Goal: Task Accomplishment & Management: Use online tool/utility

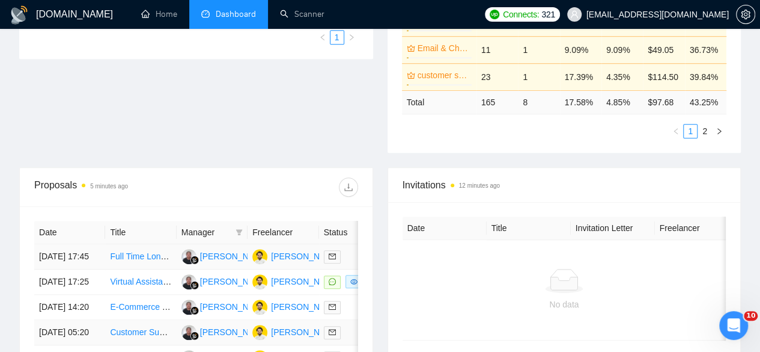
scroll to position [120, 0]
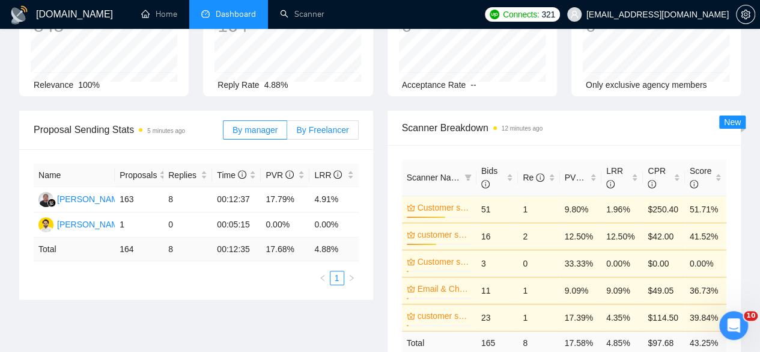
click at [327, 120] on label "By Freelancer" at bounding box center [322, 129] width 71 height 19
click at [287, 133] on input "By Freelancer" at bounding box center [287, 133] width 0 height 0
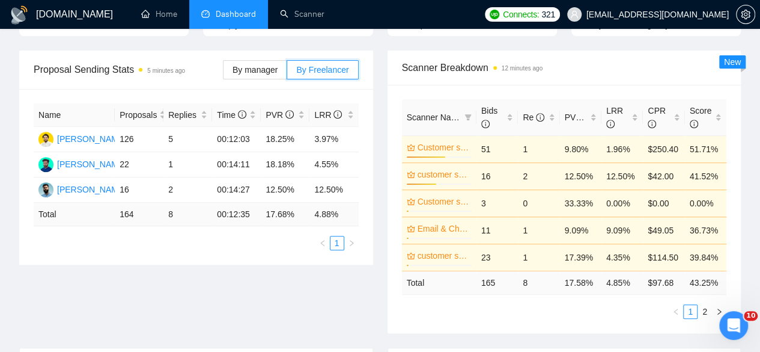
scroll to position [0, 0]
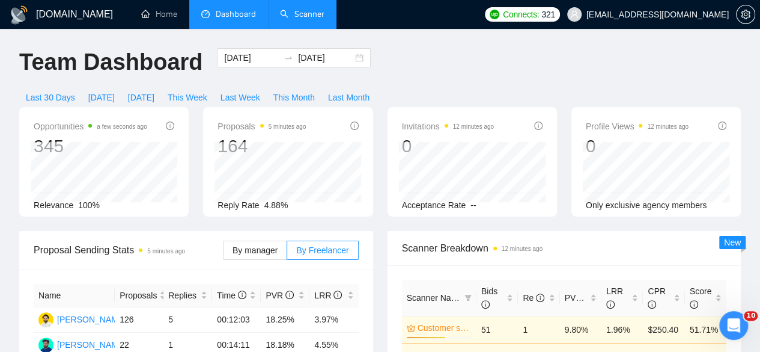
click at [299, 17] on link "Scanner" at bounding box center [302, 14] width 44 height 10
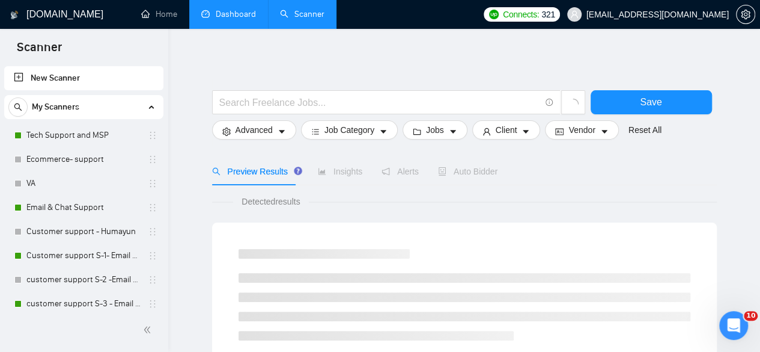
click at [226, 16] on link "Dashboard" at bounding box center [228, 14] width 55 height 10
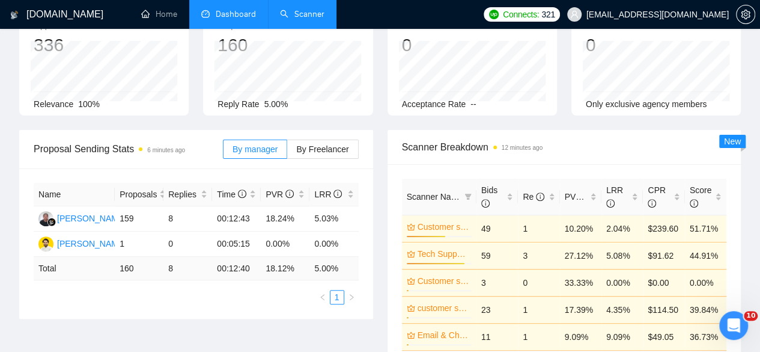
scroll to position [90, 0]
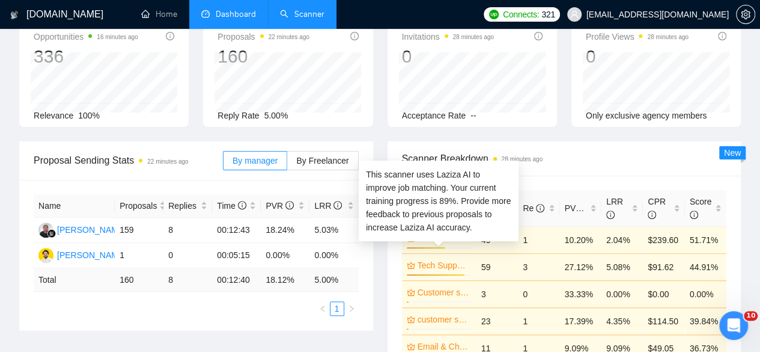
drag, startPoint x: 429, startPoint y: 245, endPoint x: 315, endPoint y: 268, distance: 116.4
click at [429, 258] on link "Tech Support and MSP" at bounding box center [444, 264] width 52 height 13
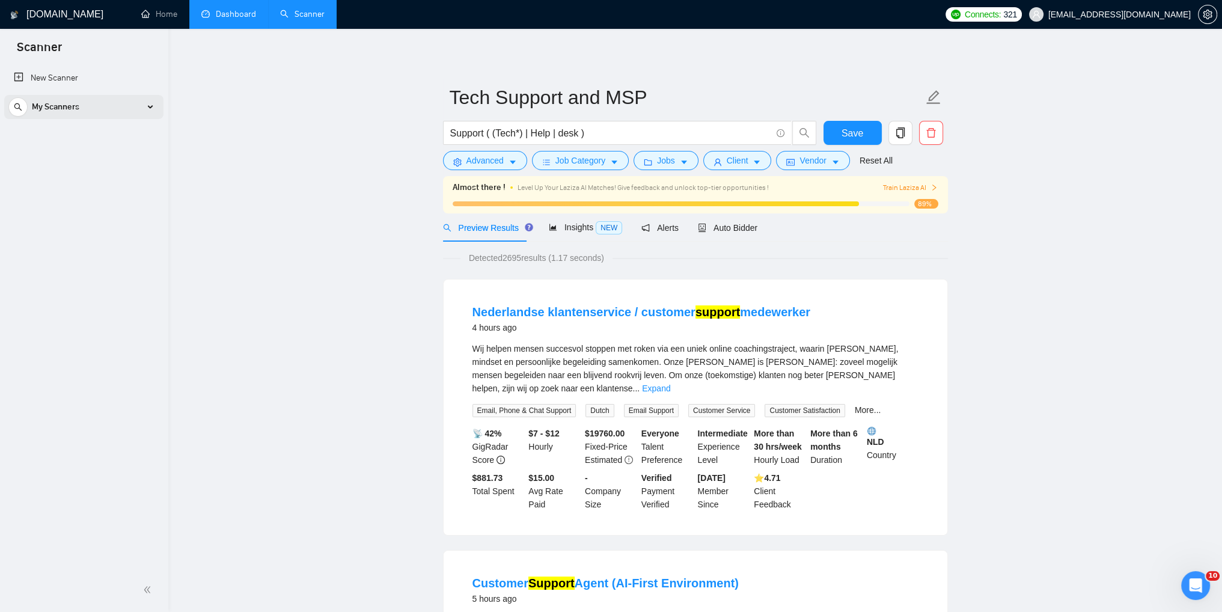
click at [154, 108] on div "My Scanners" at bounding box center [83, 107] width 151 height 24
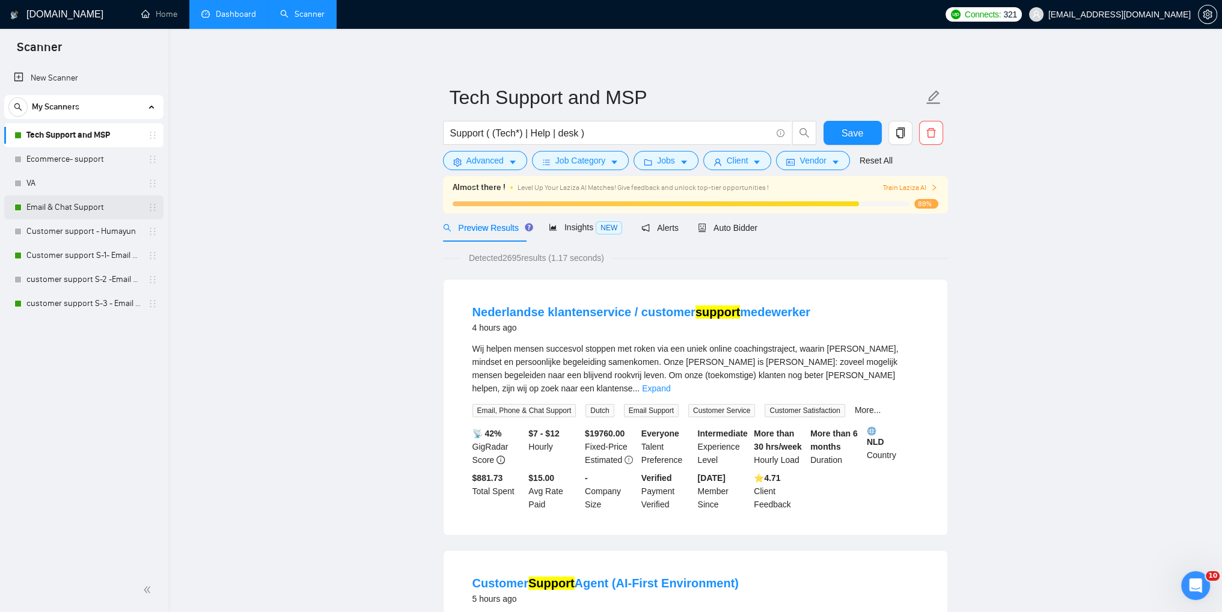
click at [77, 213] on link "Email & Chat Support" at bounding box center [83, 207] width 114 height 24
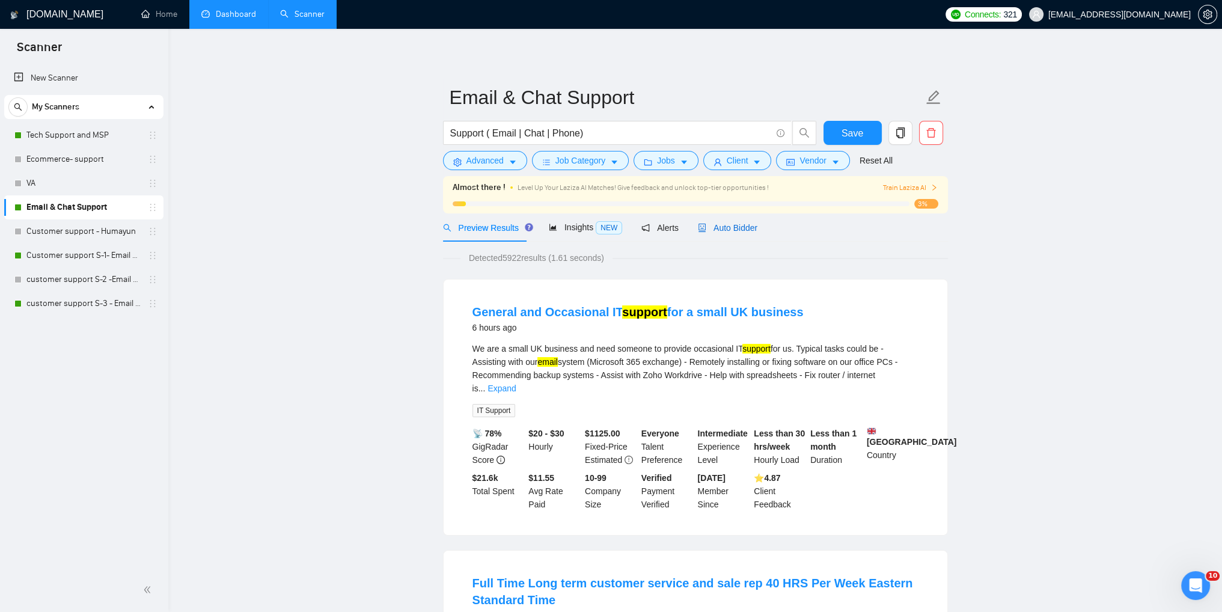
click at [725, 230] on span "Auto Bidder" at bounding box center [727, 228] width 59 height 10
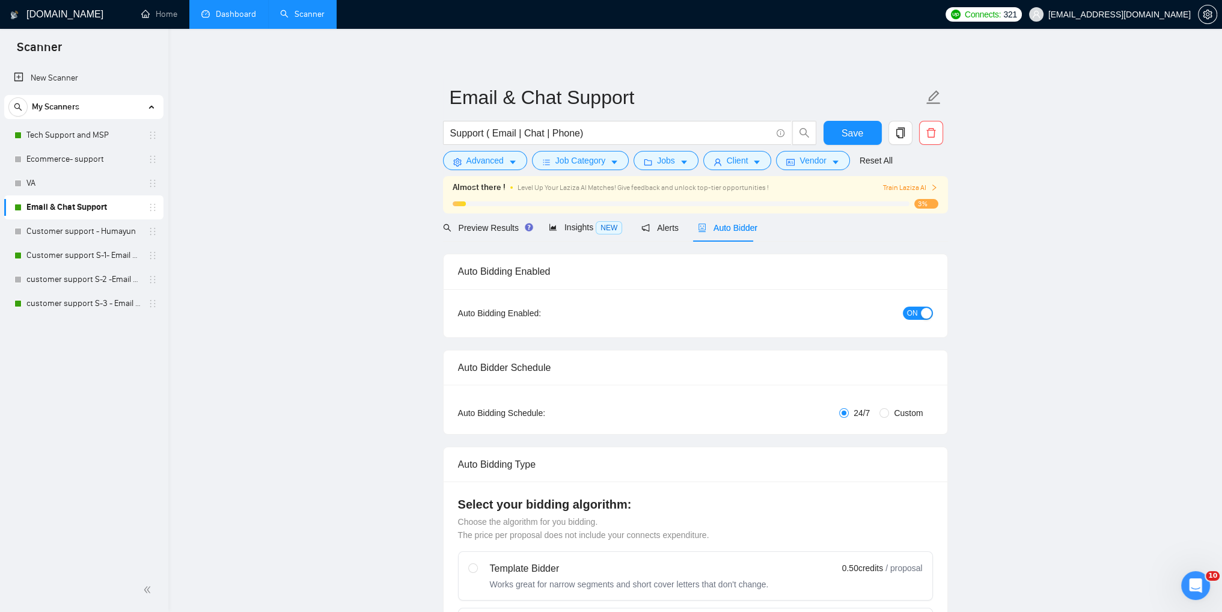
checkbox input "true"
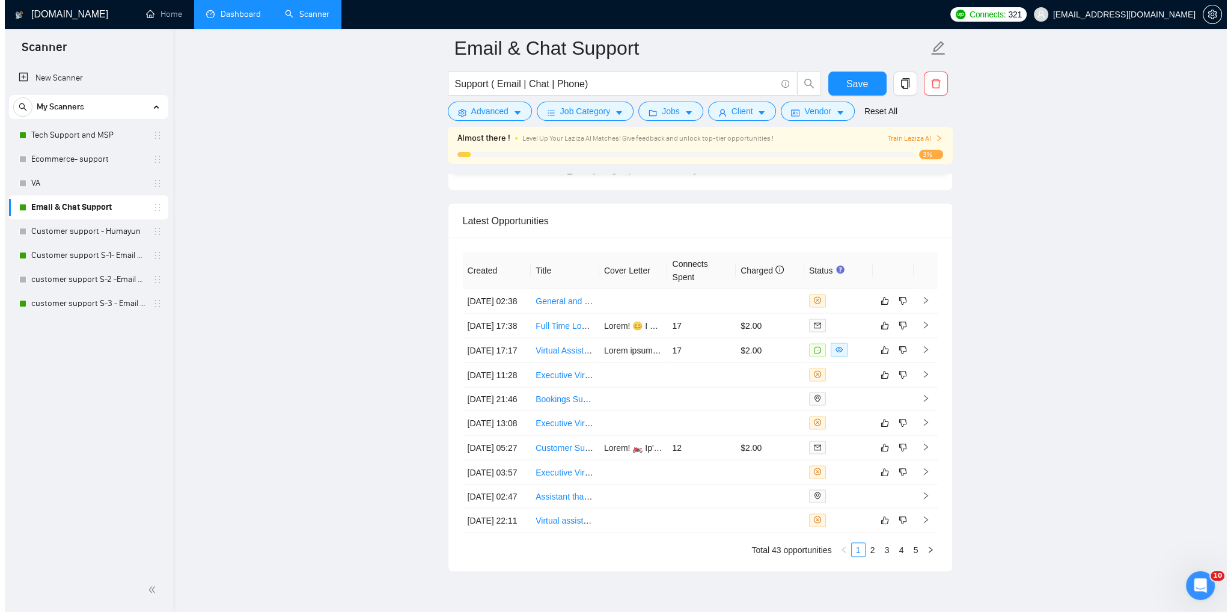
scroll to position [3064, 0]
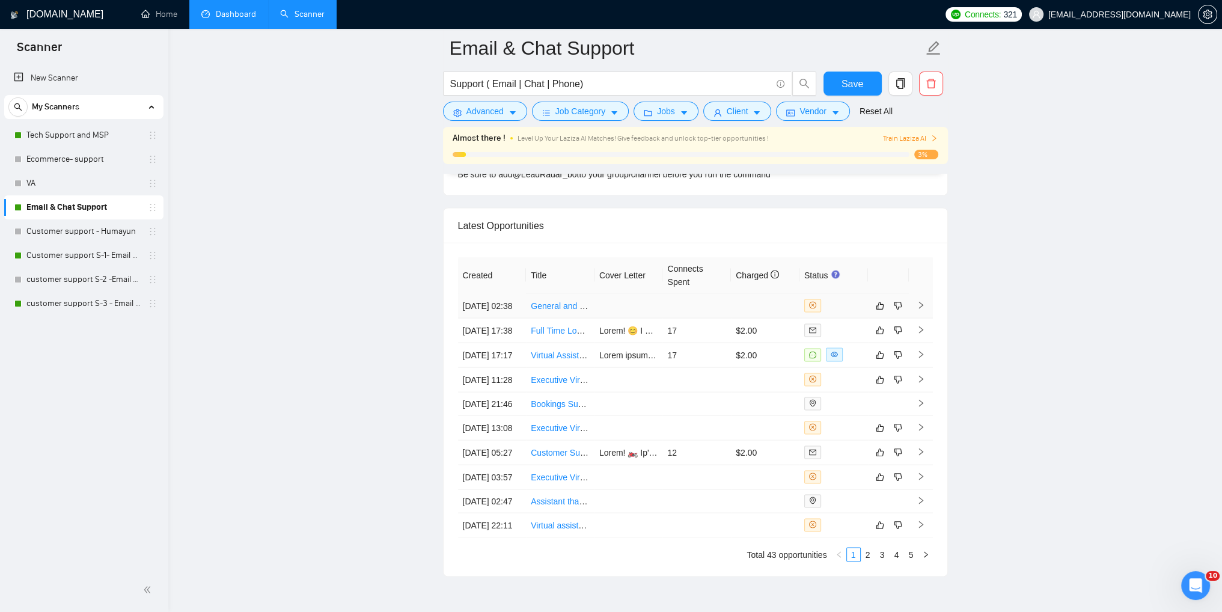
click at [769, 308] on td at bounding box center [921, 306] width 24 height 25
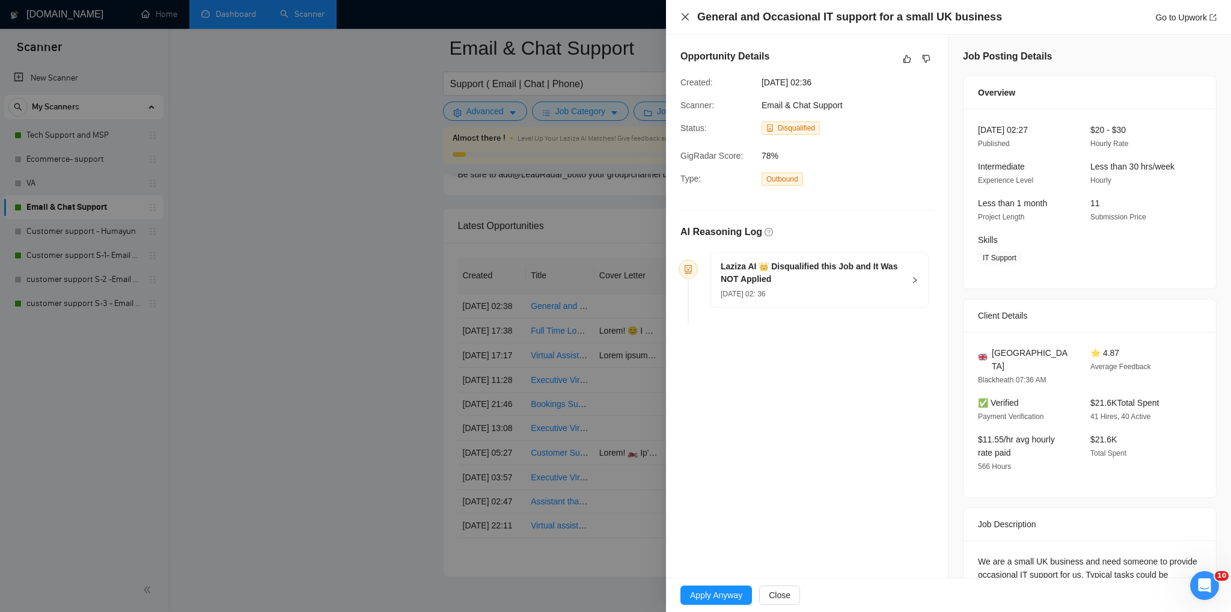
click at [685, 18] on icon "close" at bounding box center [684, 16] width 7 height 7
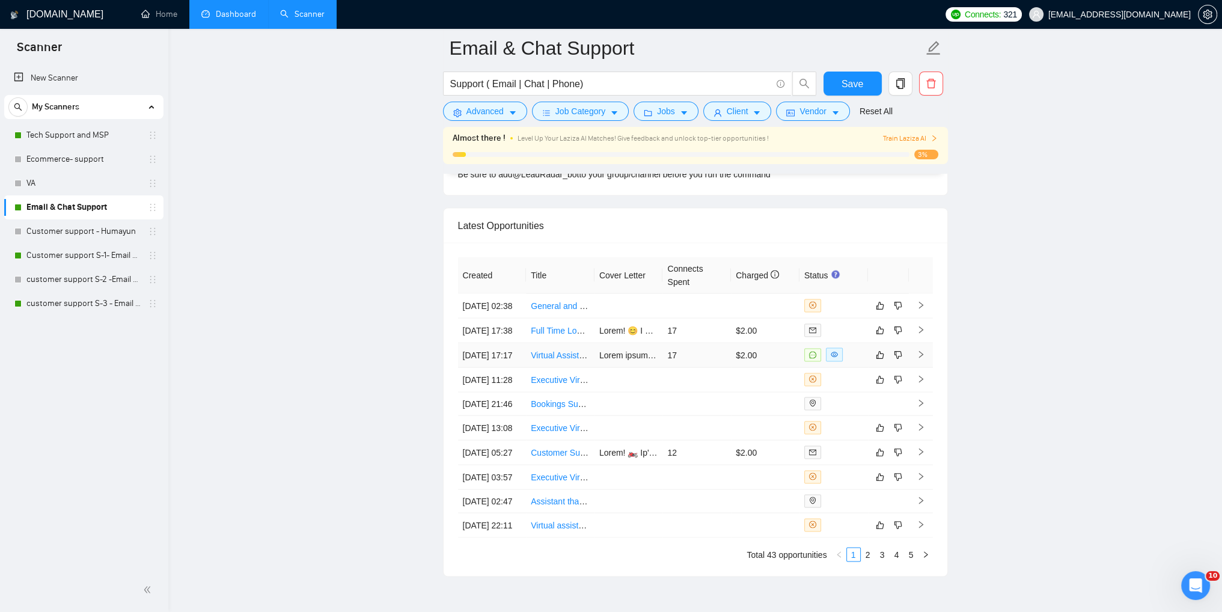
click at [769, 351] on icon "right" at bounding box center [920, 354] width 8 height 8
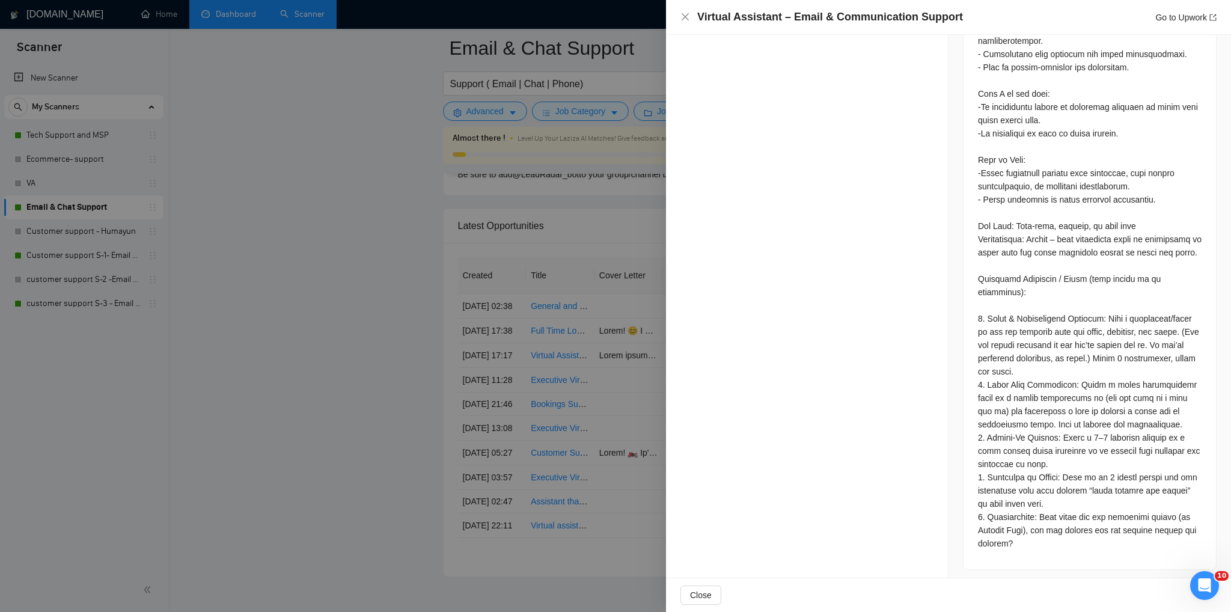
scroll to position [905, 0]
